Goal: Use online tool/utility: Utilize a website feature to perform a specific function

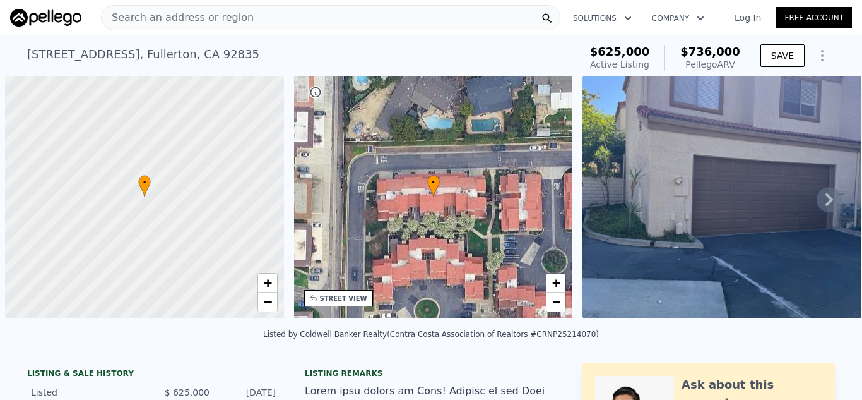
scroll to position [0, 5]
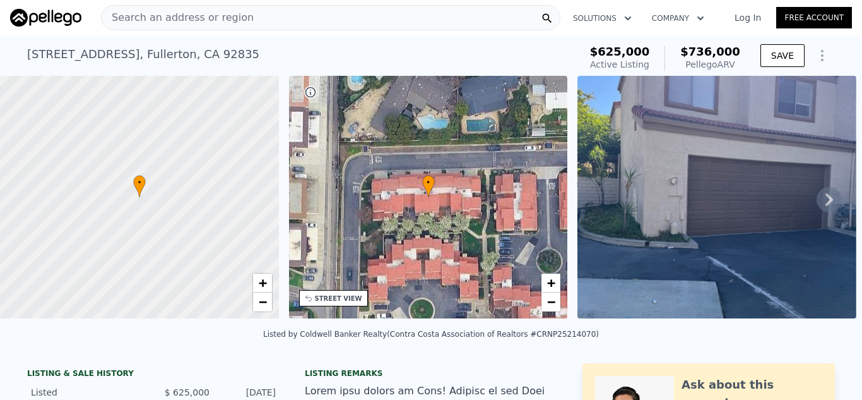
click at [196, 14] on span "Search an address or region" at bounding box center [178, 17] width 152 height 15
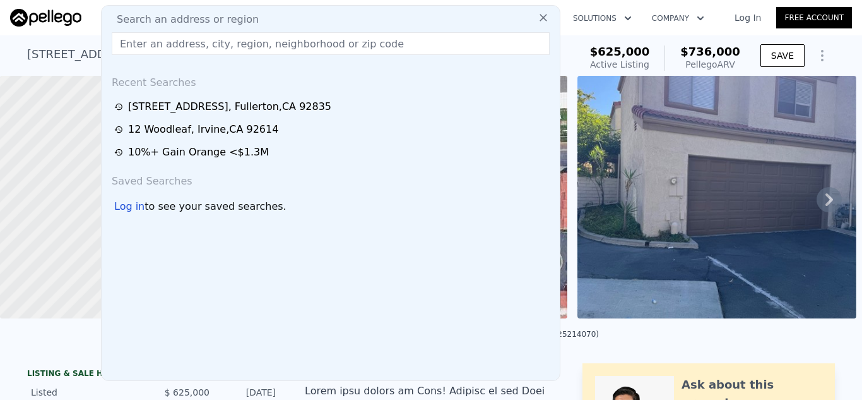
click at [185, 35] on input "text" at bounding box center [331, 43] width 438 height 23
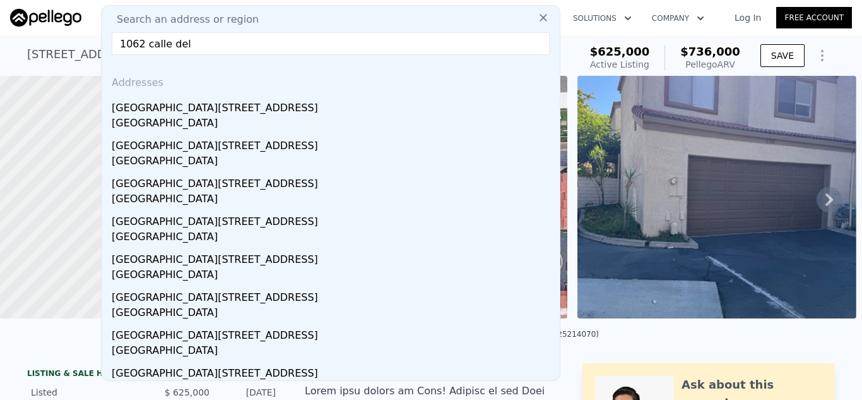
type input "1062 calle del"
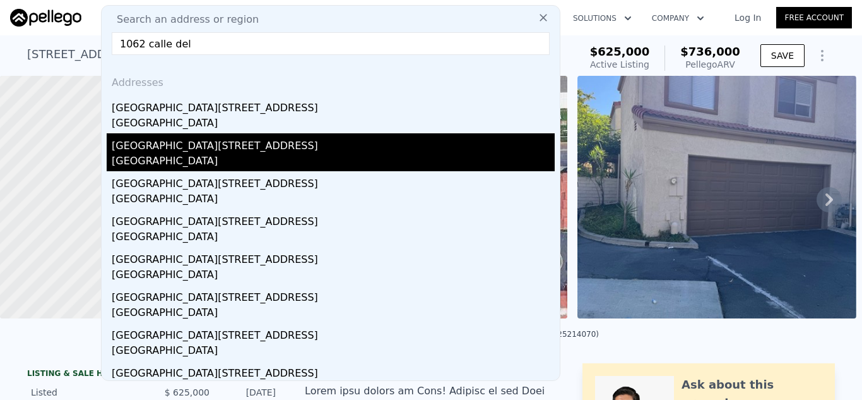
click at [233, 143] on div "[GEOGRAPHIC_DATA][STREET_ADDRESS]" at bounding box center [333, 143] width 443 height 20
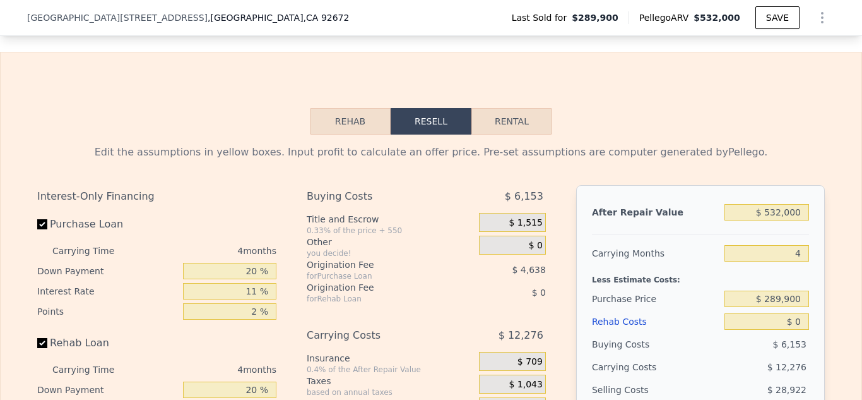
scroll to position [1902, 0]
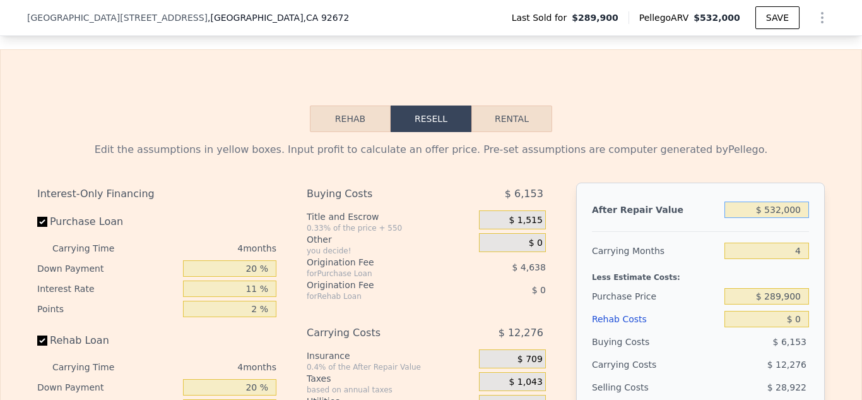
click at [785, 208] on input "$ 532,000" at bounding box center [767, 209] width 85 height 16
type input "$ 5,000"
type input "-$ 303,444"
type input "$ 000"
type input "-$ 308,170"
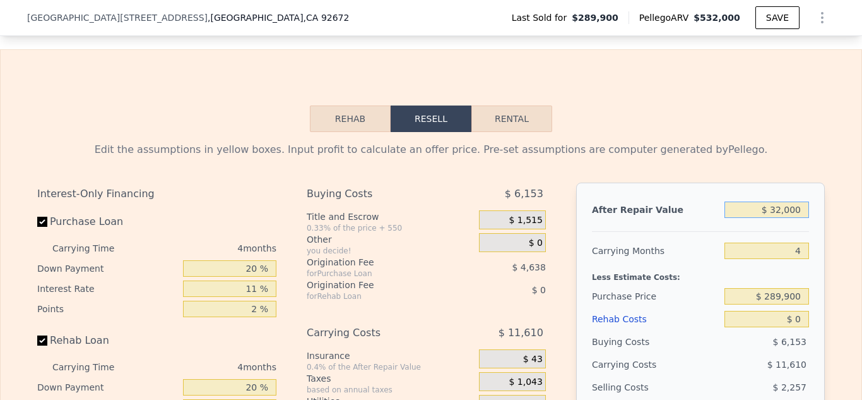
type input "$ 320,000"
type input "-$ 5,663"
type input "$ 000"
type input "-$ 308,170"
type input "$ 42,000"
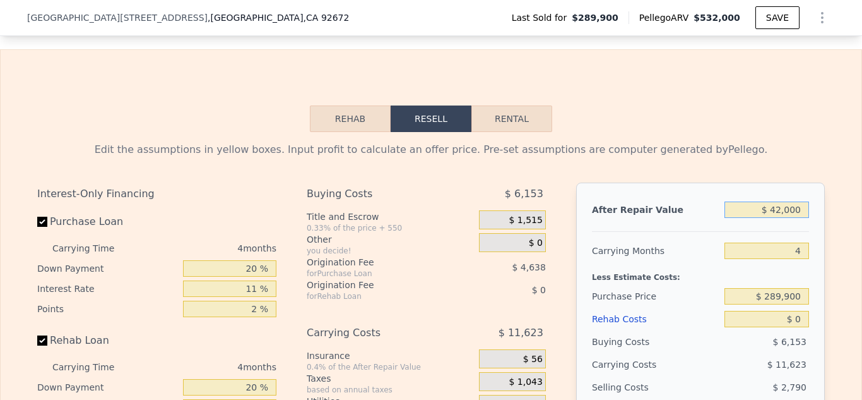
type input "-$ 268,466"
type input "$ 420,000"
type input "$ 88,871"
type input "$ 000"
type input "-$ 308,170"
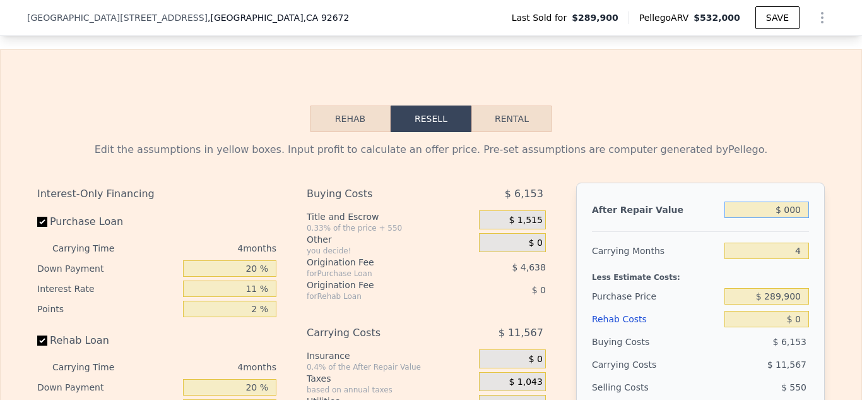
type input "$ 5,000"
type input "-$ 303,444"
type input "$ 532,000"
type input "$ 194,749"
click at [804, 295] on input "$ 289,900" at bounding box center [767, 296] width 85 height 16
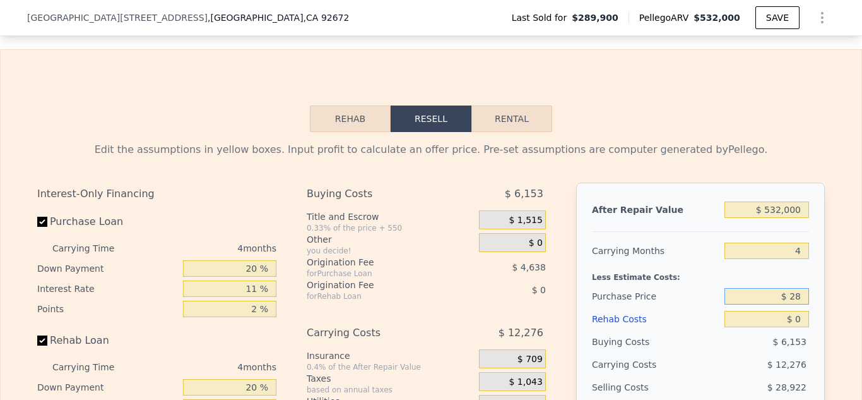
type input "$ 2"
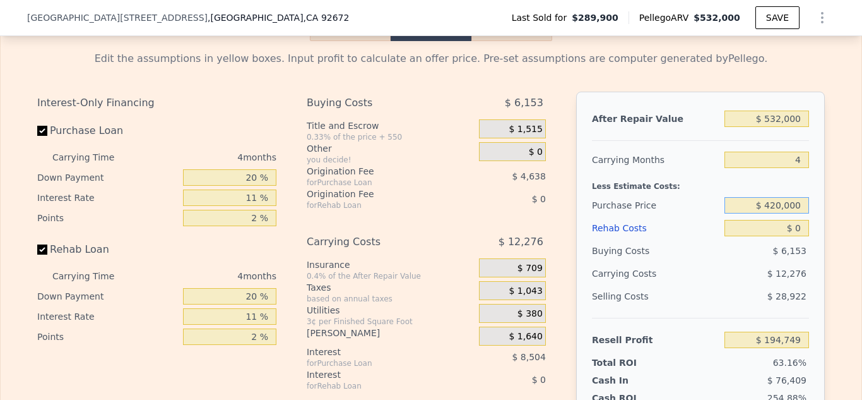
scroll to position [1991, 0]
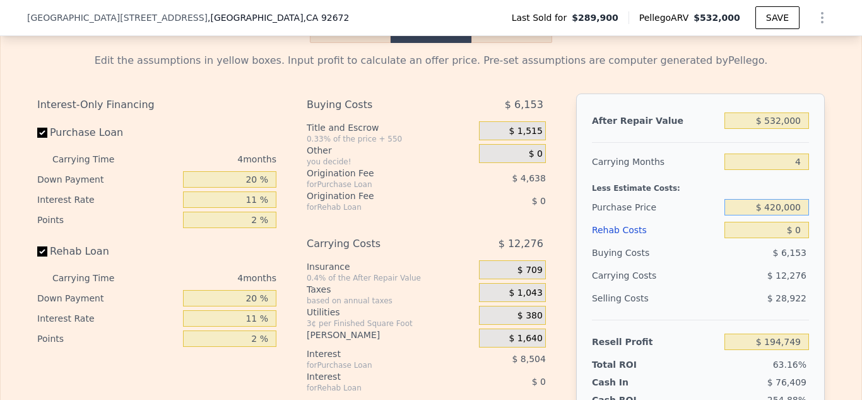
type input "$ 420,000"
click at [847, 348] on div "Edit the assumptions in yellow boxes. Input profit to calculate an offer price.…" at bounding box center [431, 287] width 861 height 489
type input "$ 58,317"
click at [806, 229] on input "$ 0" at bounding box center [767, 230] width 85 height 16
type input "$ 4"
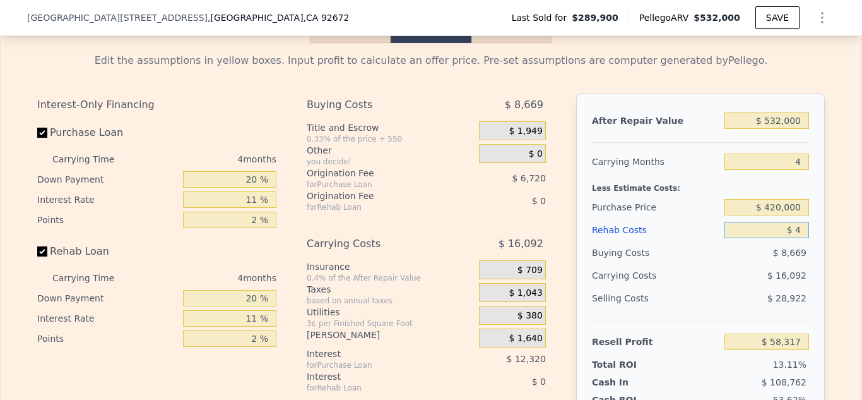
type input "$ 58,313"
type input "$ 40"
type input "$ 58,276"
type input "$ 40,000"
type input "$ 16,505"
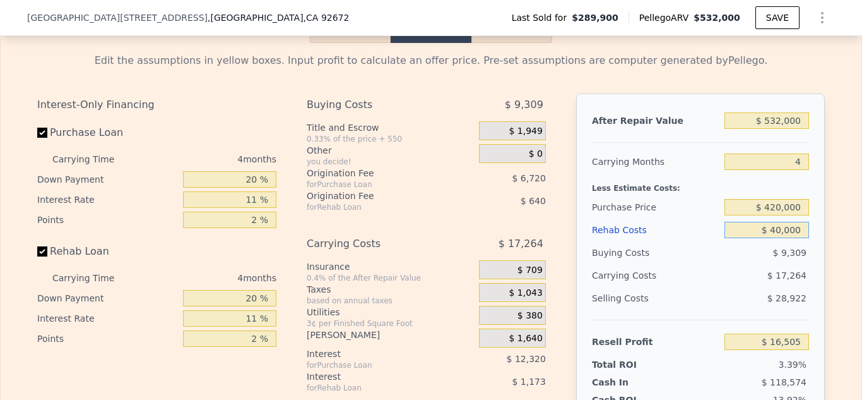
type input "$ 40,000"
click at [839, 276] on div "Edit the assumptions in yellow boxes. Input profit to calculate an offer price.…" at bounding box center [431, 287] width 861 height 489
